Goal: Browse casually

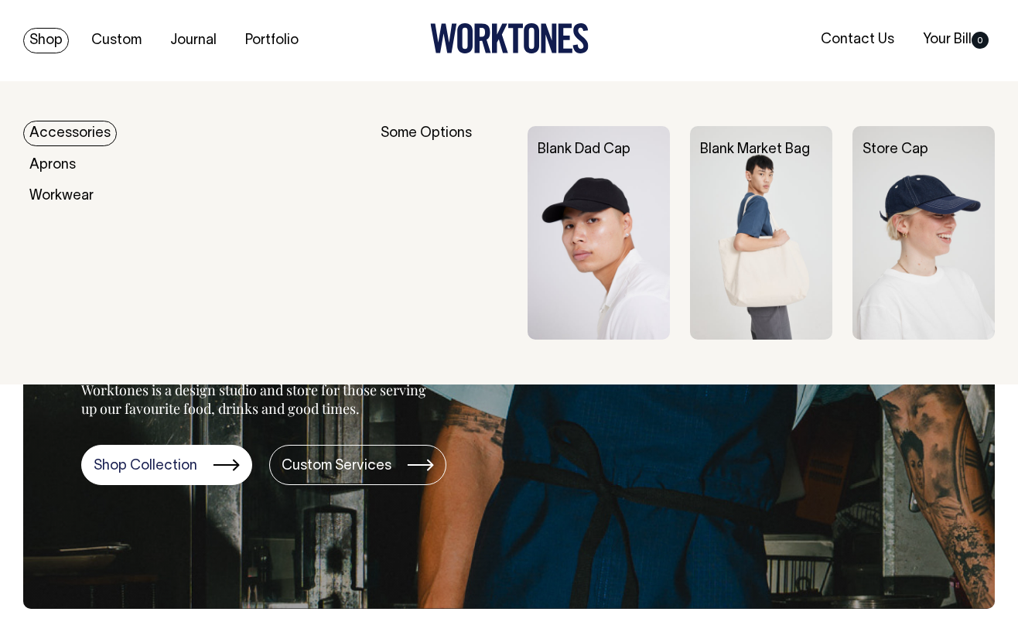
click at [604, 179] on img at bounding box center [598, 232] width 142 height 213
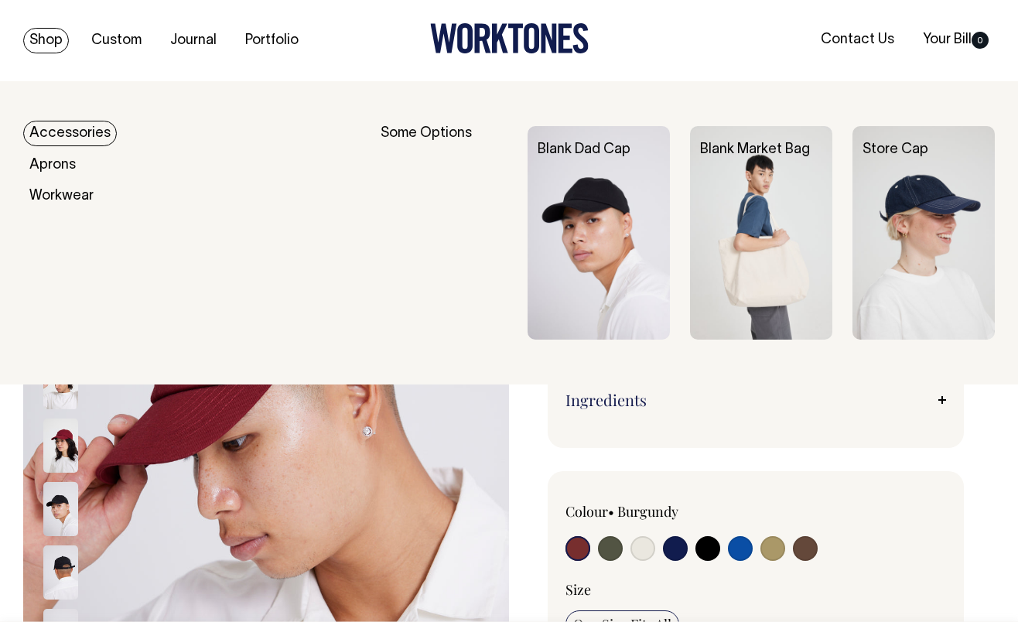
click at [749, 210] on img at bounding box center [761, 232] width 142 height 213
